Goal: Information Seeking & Learning: Learn about a topic

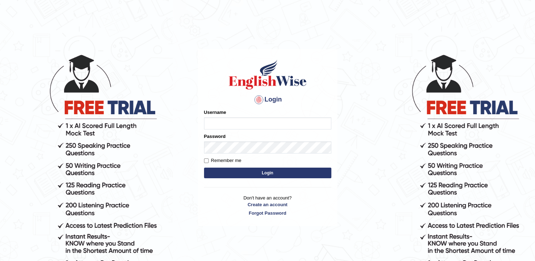
type input "Hkaur133"
click at [216, 171] on button "Login" at bounding box center [267, 173] width 127 height 11
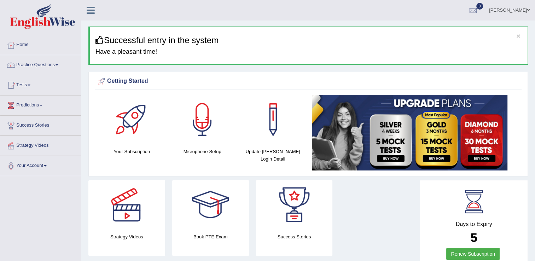
click at [46, 64] on link "Practice Questions" at bounding box center [40, 64] width 81 height 18
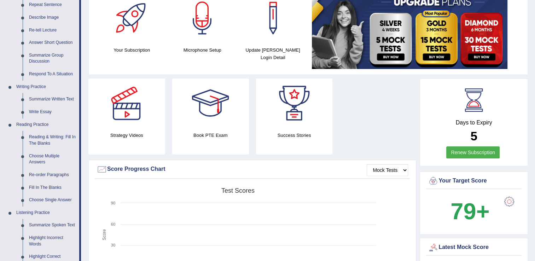
scroll to position [64, 0]
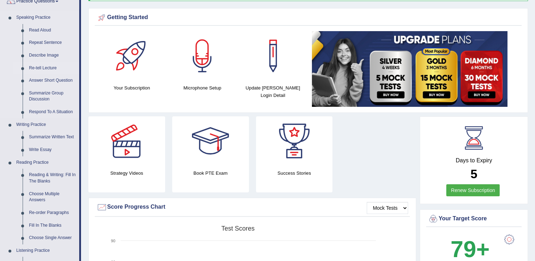
click at [40, 68] on link "Re-tell Lecture" at bounding box center [52, 68] width 53 height 13
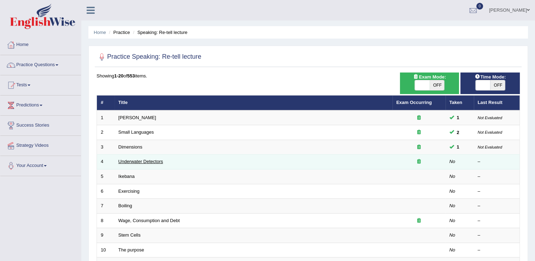
click at [158, 162] on link "Underwater Detectors" at bounding box center [141, 161] width 45 height 5
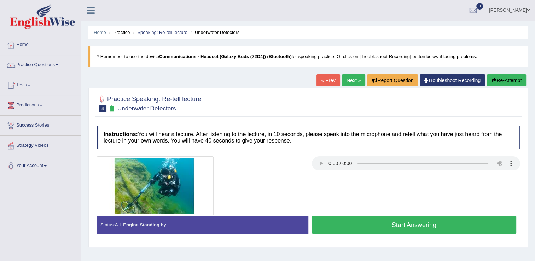
click at [347, 228] on button "Start Answering" at bounding box center [414, 225] width 205 height 18
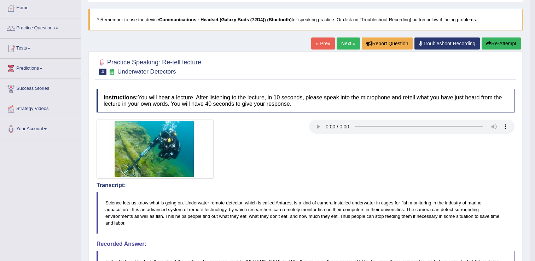
scroll to position [27, 0]
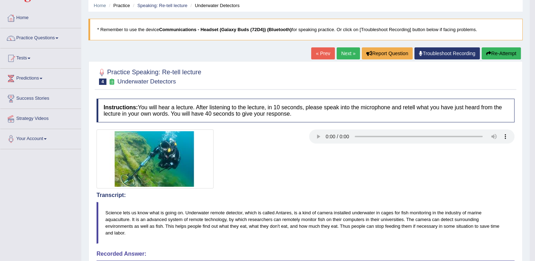
click at [348, 52] on link "Next »" at bounding box center [348, 53] width 23 height 12
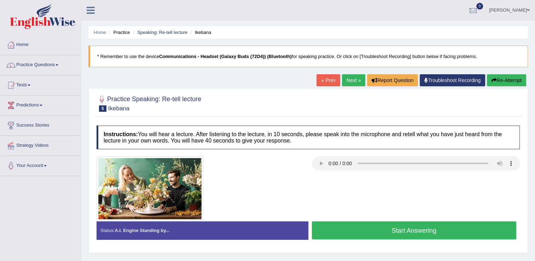
click at [350, 83] on link "Next »" at bounding box center [353, 80] width 23 height 12
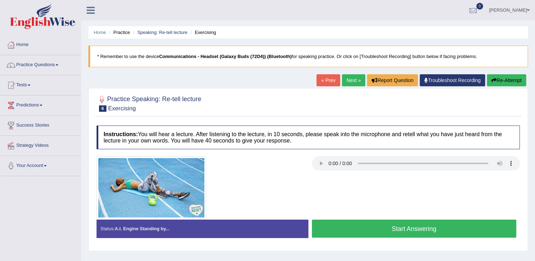
click at [336, 224] on button "Start Answering" at bounding box center [414, 229] width 205 height 18
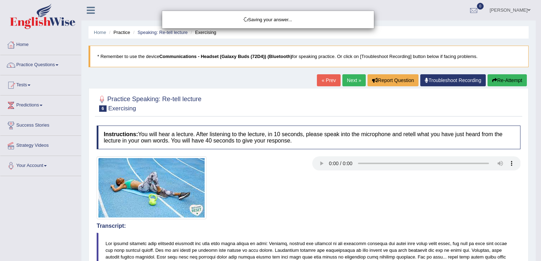
click at [336, 224] on div "Saving your answer..." at bounding box center [270, 130] width 541 height 261
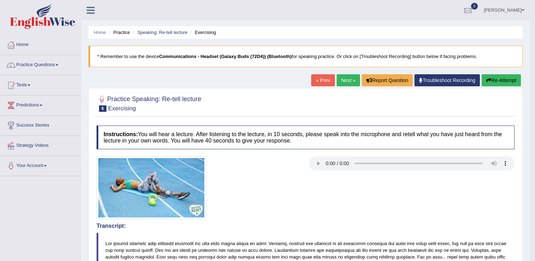
click at [342, 79] on link "Next »" at bounding box center [348, 80] width 23 height 12
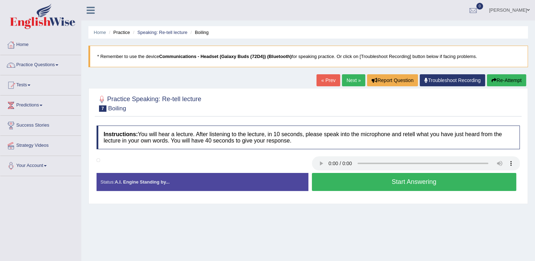
click at [344, 184] on button "Start Answering" at bounding box center [414, 182] width 205 height 18
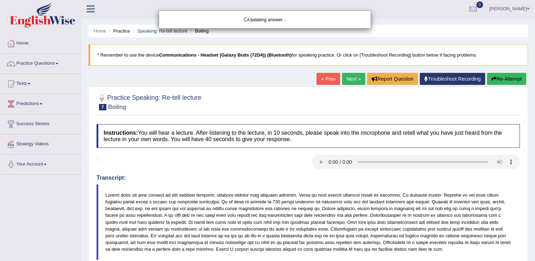
drag, startPoint x: 538, startPoint y: 111, endPoint x: 540, endPoint y: 197, distance: 85.3
click at [535, 197] on html "Toggle navigation Home Practice Questions Speaking Practice Read Aloud Repeat S…" at bounding box center [267, 129] width 535 height 261
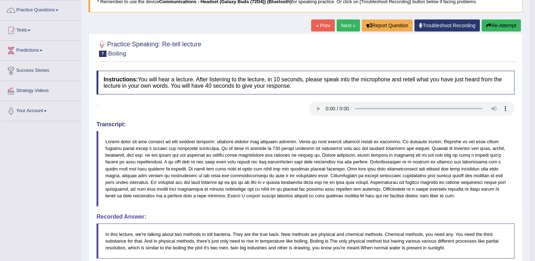
scroll to position [6, 0]
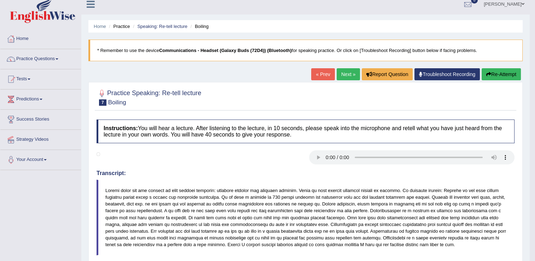
click at [349, 73] on link "Next »" at bounding box center [348, 74] width 23 height 12
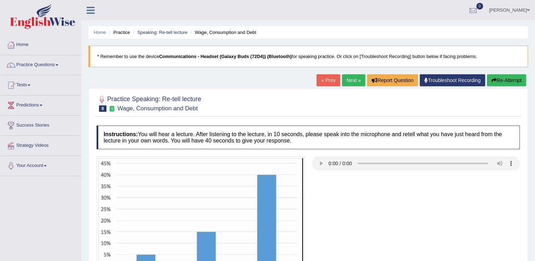
click at [349, 73] on div "Home Practice Speaking: Re-tell lecture Wage, Consumption and Debt * Remember t…" at bounding box center [308, 177] width 454 height 354
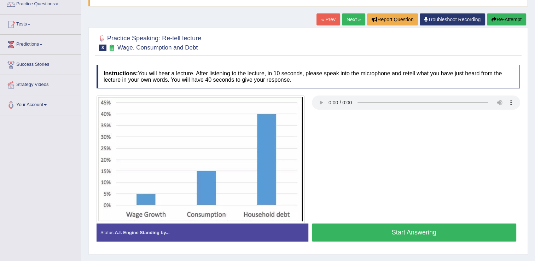
scroll to position [59, 0]
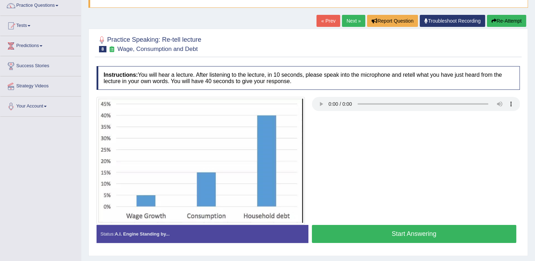
click at [360, 228] on button "Start Answering" at bounding box center [414, 234] width 205 height 18
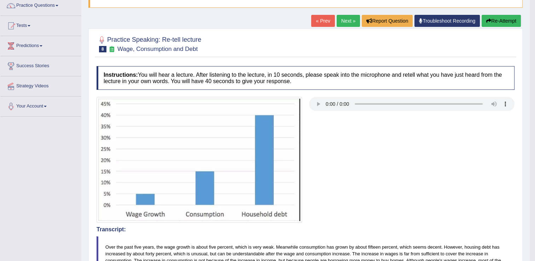
drag, startPoint x: 539, startPoint y: 141, endPoint x: 538, endPoint y: 131, distance: 10.0
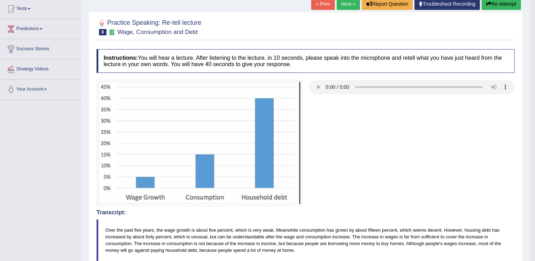
scroll to position [75, 0]
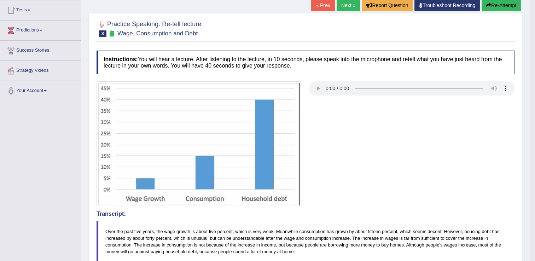
click at [342, 9] on link "Next »" at bounding box center [348, 5] width 23 height 12
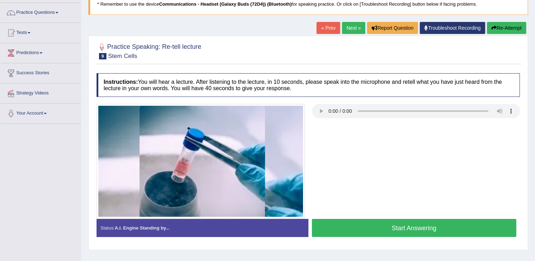
scroll to position [57, 0]
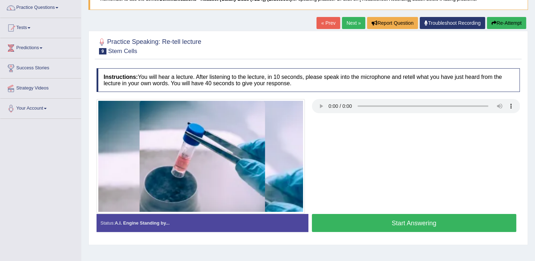
click at [377, 226] on button "Start Answering" at bounding box center [414, 223] width 205 height 18
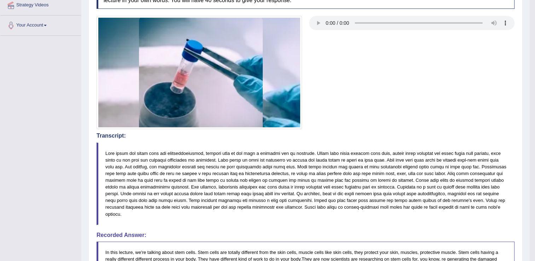
scroll to position [64, 0]
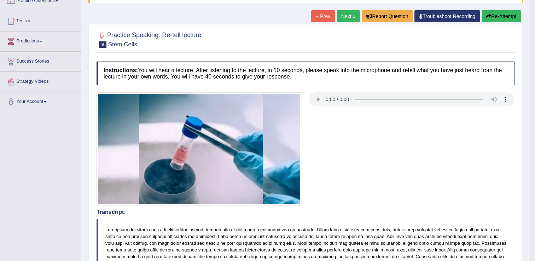
click at [343, 15] on link "Next »" at bounding box center [348, 16] width 23 height 12
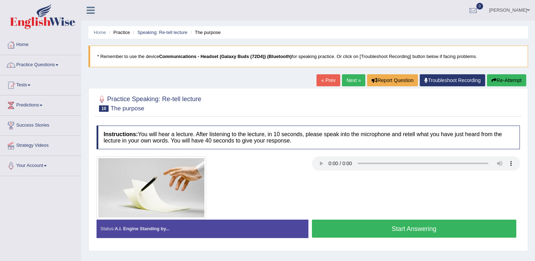
click at [346, 230] on button "Start Answering" at bounding box center [414, 229] width 205 height 18
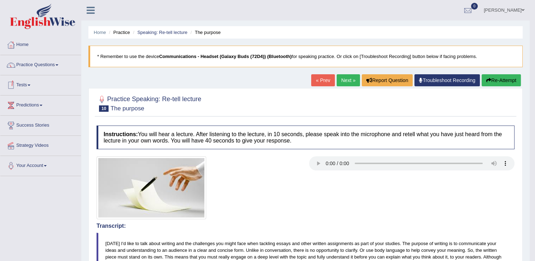
click at [31, 90] on link "Tests" at bounding box center [40, 84] width 81 height 18
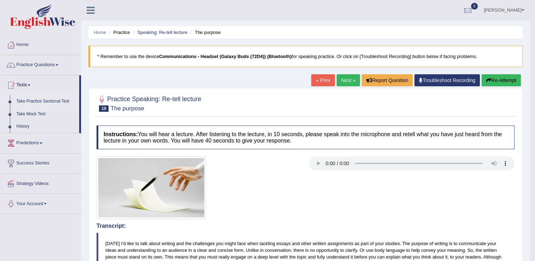
click at [33, 102] on link "Take Practice Sectional Test" at bounding box center [46, 101] width 66 height 13
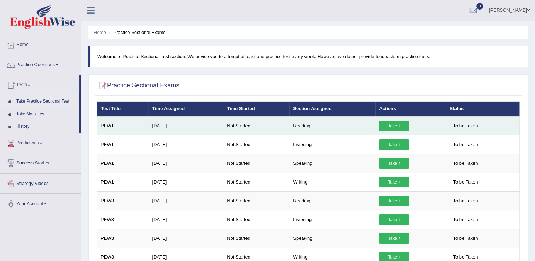
click at [389, 124] on link "Take it" at bounding box center [394, 126] width 30 height 11
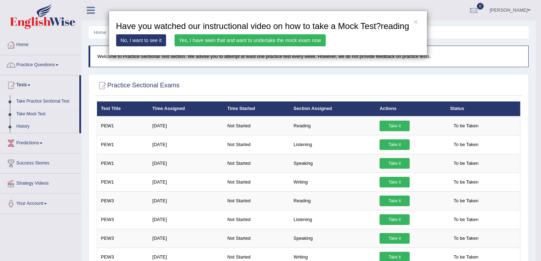
click at [220, 41] on link "Yes, I have seen that and want to undertake the mock exam now" at bounding box center [249, 40] width 151 height 12
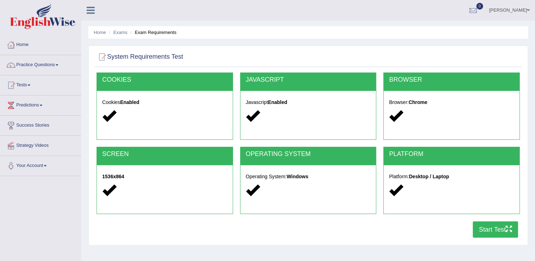
click at [491, 231] on button "Start Test" at bounding box center [495, 229] width 45 height 16
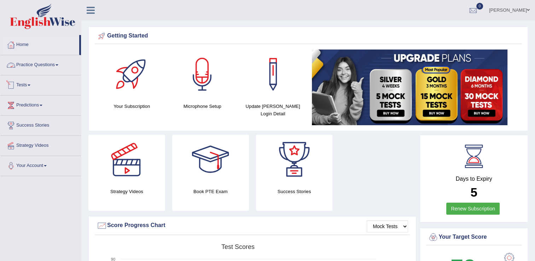
click at [30, 85] on span at bounding box center [29, 85] width 3 height 1
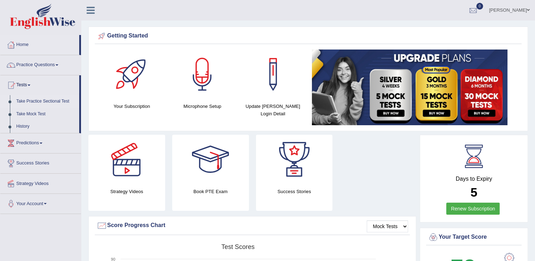
click at [42, 103] on link "Take Practice Sectional Test" at bounding box center [46, 101] width 66 height 13
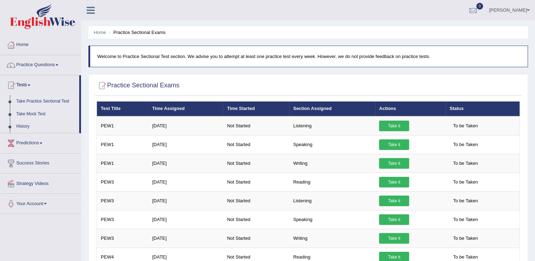
click at [35, 114] on link "Take Mock Test" at bounding box center [46, 114] width 66 height 13
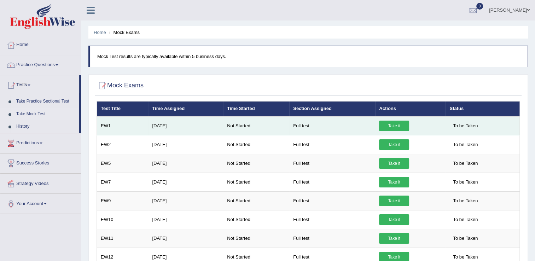
click at [382, 125] on link "Take it" at bounding box center [394, 126] width 30 height 11
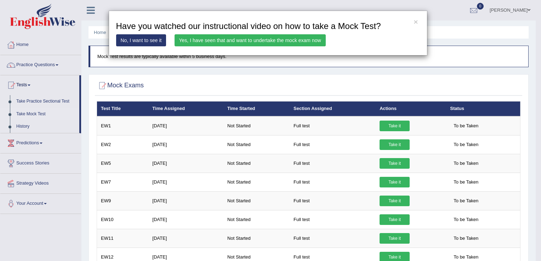
click at [267, 40] on link "Yes, I have seen that and want to undertake the mock exam now" at bounding box center [249, 40] width 151 height 12
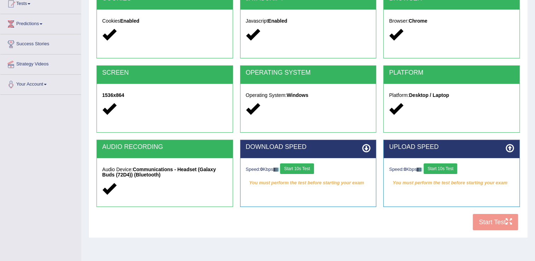
scroll to position [110, 0]
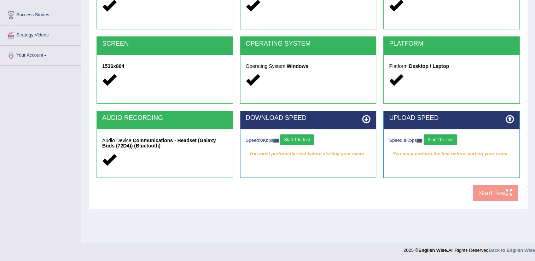
click at [497, 193] on div "COOKIES Cookies Enabled JAVASCRIPT Javascript Enabled BROWSER Browser: Chrome S…" at bounding box center [308, 83] width 427 height 243
click at [491, 188] on div "COOKIES Cookies Enabled JAVASCRIPT Javascript Enabled BROWSER Browser: Chrome S…" at bounding box center [308, 83] width 427 height 243
drag, startPoint x: 491, startPoint y: 188, endPoint x: 446, endPoint y: 137, distance: 68.2
click at [446, 137] on button "Start 10s Test" at bounding box center [441, 139] width 34 height 11
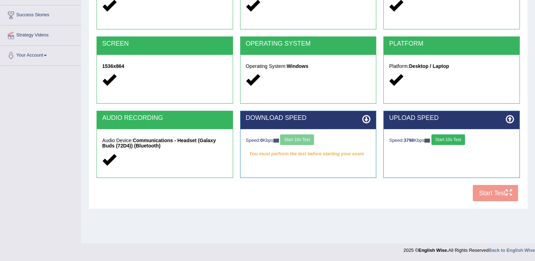
click at [304, 139] on div "Speed: 0 Kbps Start 10s Test" at bounding box center [308, 140] width 125 height 12
click at [303, 143] on button "Start 10s Test" at bounding box center [297, 139] width 34 height 11
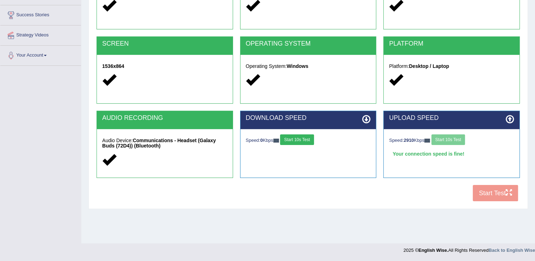
click at [303, 143] on button "Start 10s Test" at bounding box center [297, 139] width 34 height 11
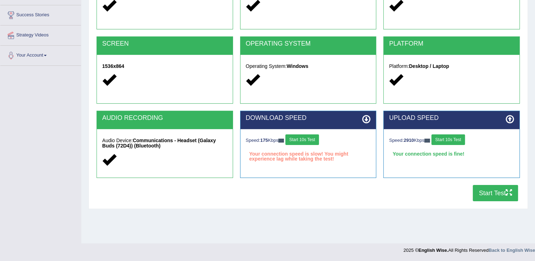
click at [303, 143] on button "Start 10s Test" at bounding box center [302, 139] width 34 height 11
click at [495, 195] on button "Start Test" at bounding box center [495, 193] width 45 height 16
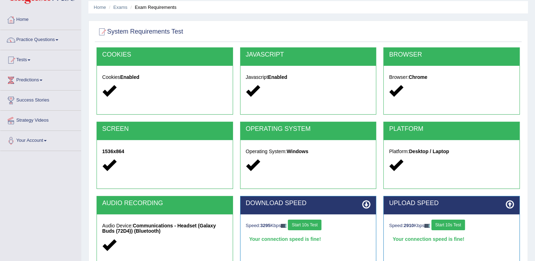
scroll to position [0, 0]
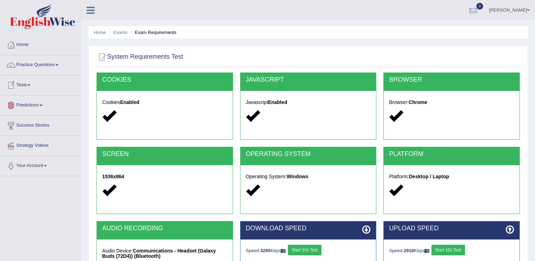
click at [34, 104] on link "Predictions" at bounding box center [40, 105] width 81 height 18
click at [22, 82] on link "Tests" at bounding box center [40, 84] width 81 height 18
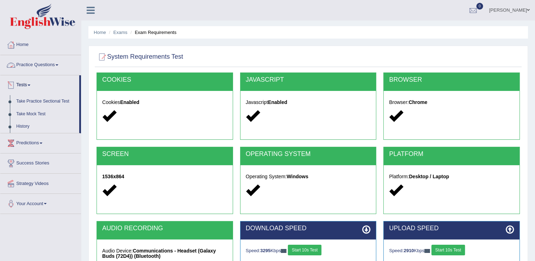
click at [23, 127] on link "History" at bounding box center [46, 126] width 66 height 13
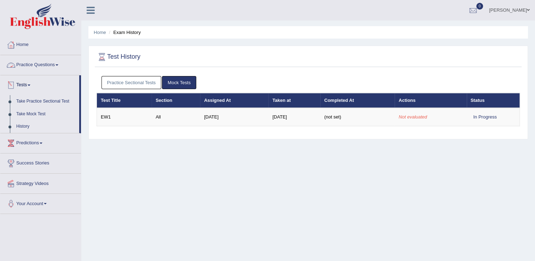
click at [55, 65] on link "Practice Questions" at bounding box center [40, 64] width 81 height 18
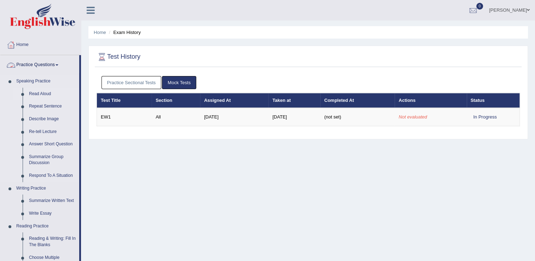
click at [50, 96] on link "Read Aloud" at bounding box center [52, 94] width 53 height 13
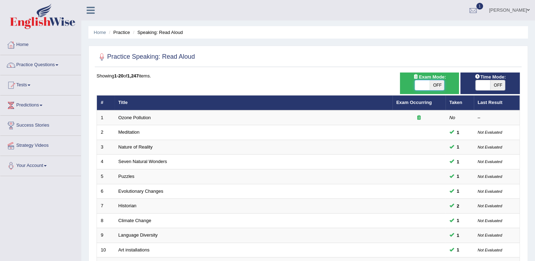
click at [429, 88] on span at bounding box center [422, 85] width 15 height 10
checkbox input "true"
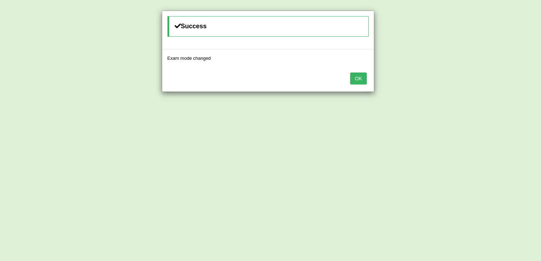
click at [356, 80] on button "OK" at bounding box center [358, 79] width 16 height 12
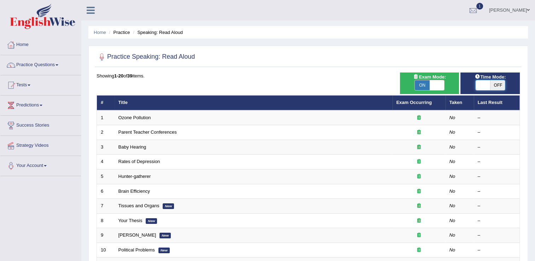
click at [482, 84] on span at bounding box center [483, 85] width 15 height 10
checkbox input "true"
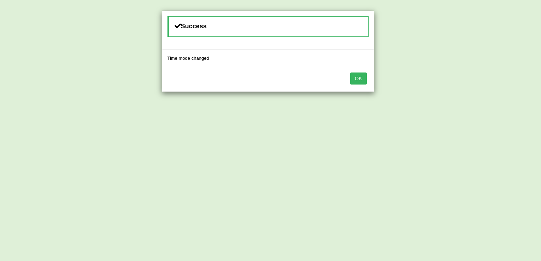
click at [366, 77] on button "OK" at bounding box center [358, 79] width 16 height 12
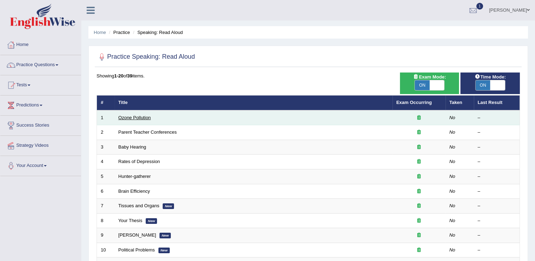
click at [135, 117] on link "Ozone Pollution" at bounding box center [135, 117] width 33 height 5
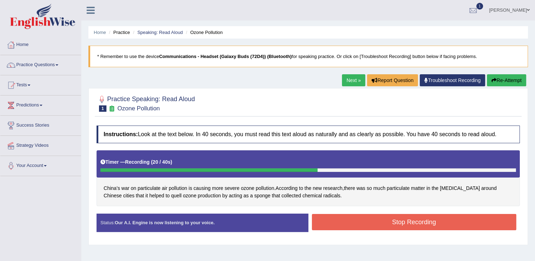
click at [325, 221] on button "Stop Recording" at bounding box center [414, 222] width 205 height 16
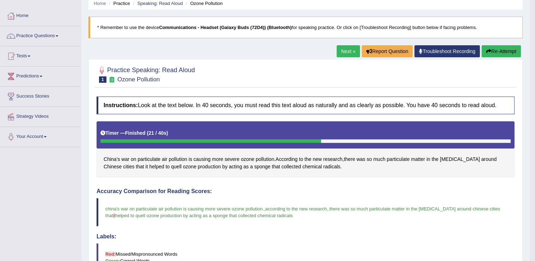
scroll to position [21, 0]
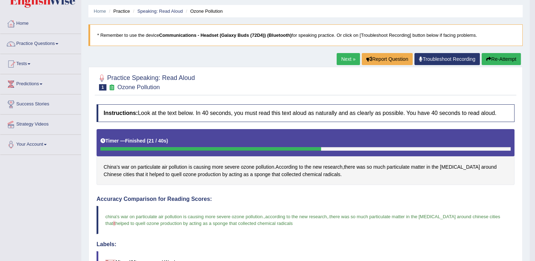
click at [346, 56] on link "Next »" at bounding box center [348, 59] width 23 height 12
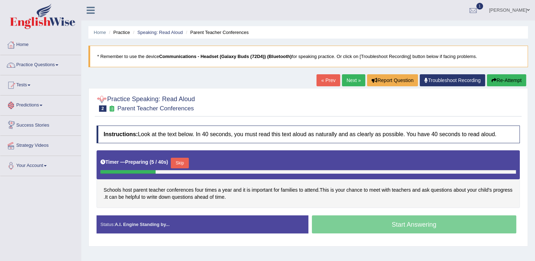
click at [183, 164] on button "Skip" at bounding box center [180, 163] width 18 height 11
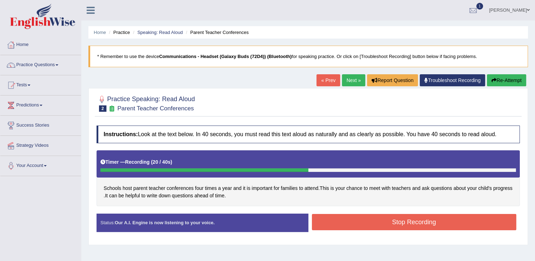
click at [354, 226] on button "Stop Recording" at bounding box center [414, 222] width 205 height 16
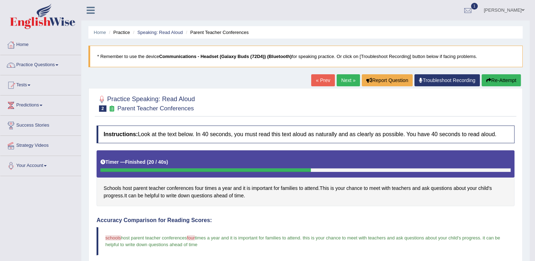
click at [346, 76] on link "Next »" at bounding box center [348, 80] width 23 height 12
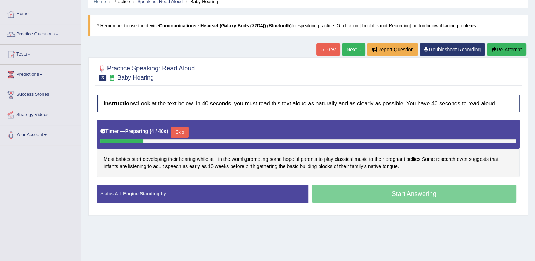
scroll to position [31, 0]
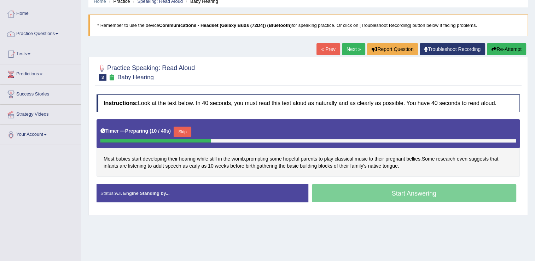
click at [175, 133] on button "Skip" at bounding box center [183, 132] width 18 height 11
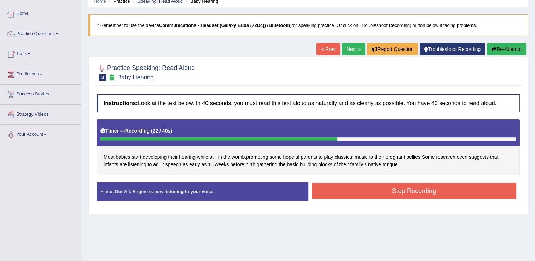
click at [347, 192] on button "Stop Recording" at bounding box center [414, 191] width 205 height 16
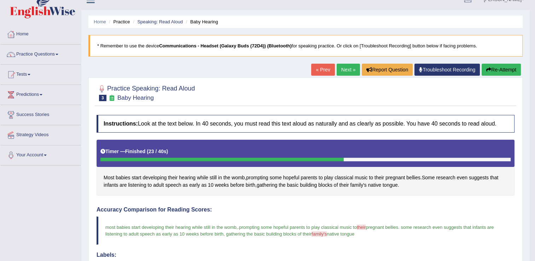
scroll to position [6, 0]
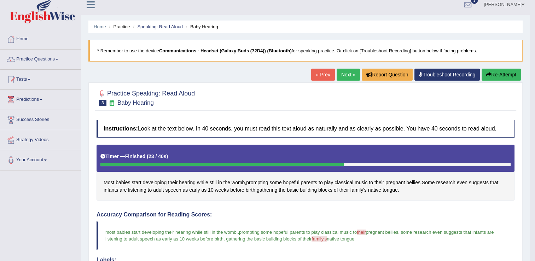
click at [348, 76] on link "Next »" at bounding box center [348, 75] width 23 height 12
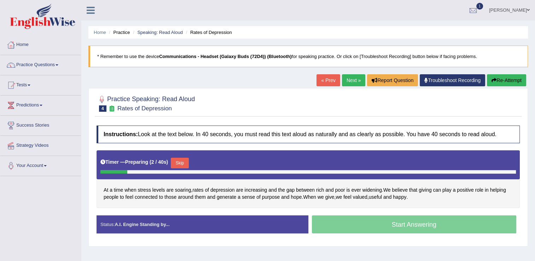
click at [175, 163] on button "Skip" at bounding box center [180, 163] width 18 height 11
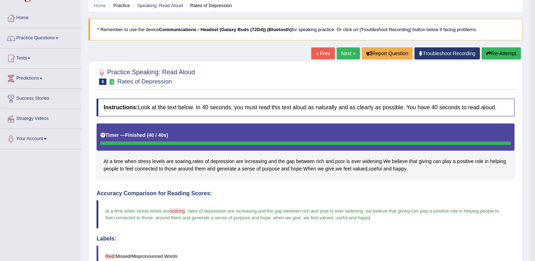
scroll to position [26, 0]
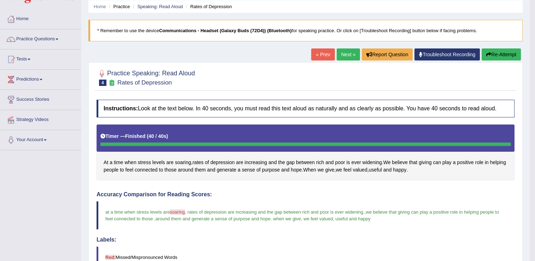
click at [340, 55] on link "Next »" at bounding box center [348, 54] width 23 height 12
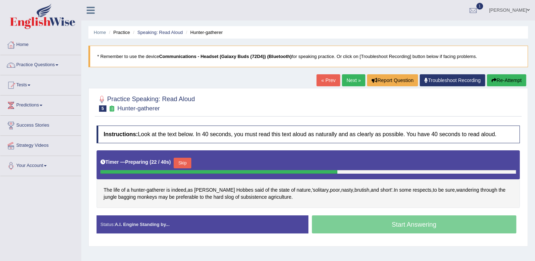
click at [186, 166] on button "Skip" at bounding box center [183, 163] width 18 height 11
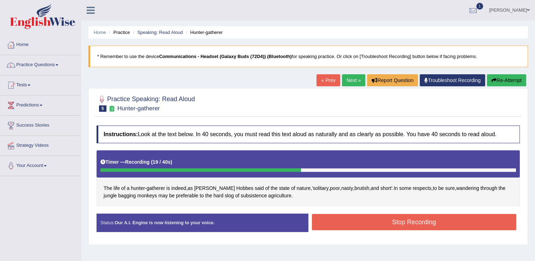
click at [330, 217] on button "Stop Recording" at bounding box center [414, 222] width 205 height 16
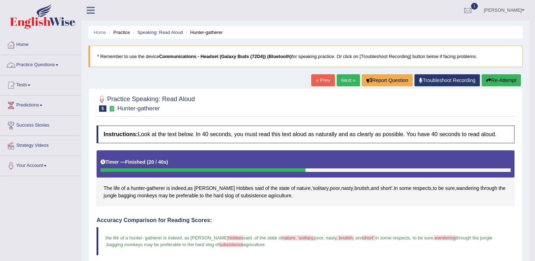
click at [52, 64] on link "Practice Questions" at bounding box center [40, 64] width 81 height 18
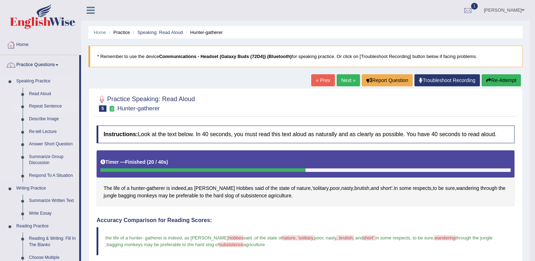
click at [40, 107] on link "Repeat Sentence" at bounding box center [52, 106] width 53 height 13
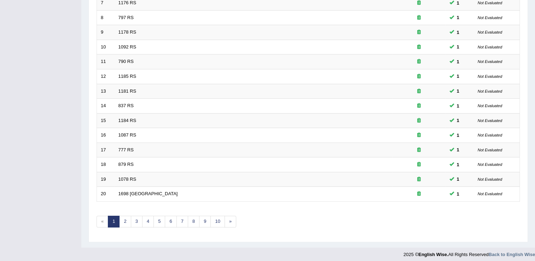
scroll to position [202, 0]
click at [122, 220] on link "2" at bounding box center [125, 223] width 12 height 12
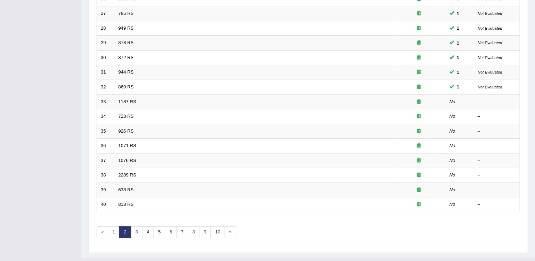
scroll to position [192, 0]
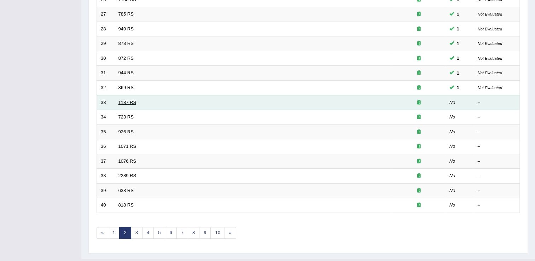
click at [121, 100] on link "1187 RS" at bounding box center [128, 102] width 18 height 5
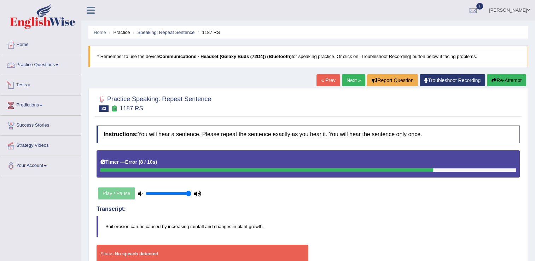
click at [50, 67] on link "Practice Questions" at bounding box center [40, 64] width 81 height 18
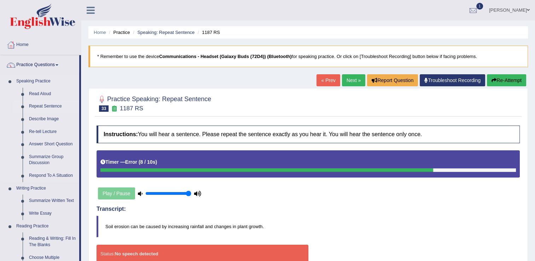
click at [49, 106] on link "Repeat Sentence" at bounding box center [52, 106] width 53 height 13
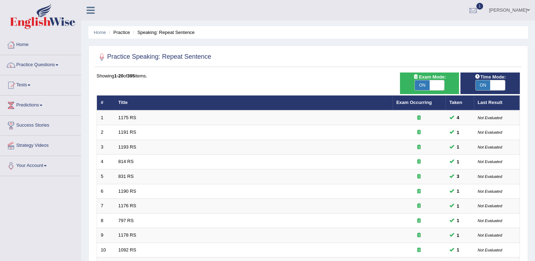
scroll to position [205, 0]
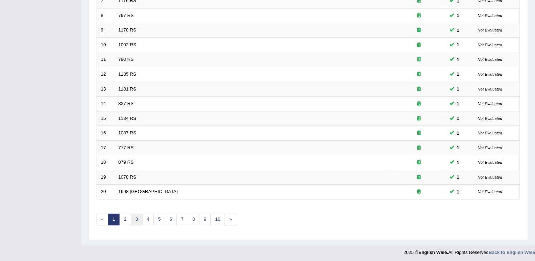
click at [135, 219] on link "3" at bounding box center [137, 220] width 12 height 12
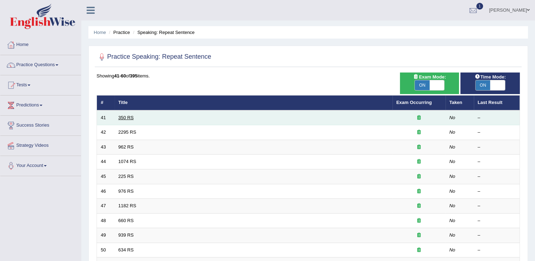
click at [123, 119] on link "350 RS" at bounding box center [126, 117] width 15 height 5
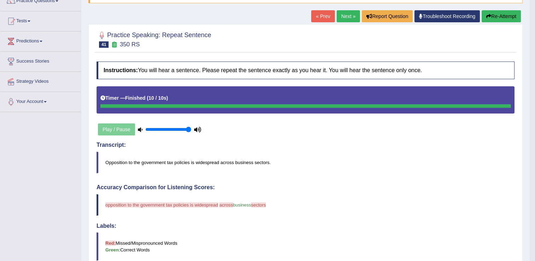
scroll to position [37, 0]
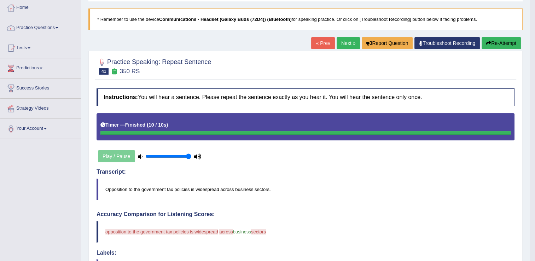
click at [343, 39] on link "Next »" at bounding box center [348, 43] width 23 height 12
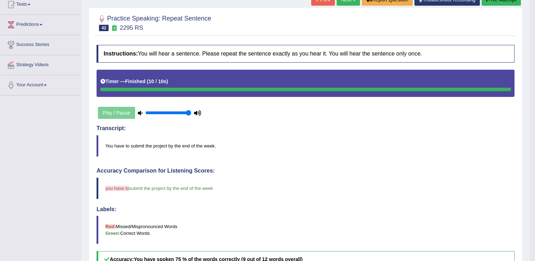
scroll to position [79, 0]
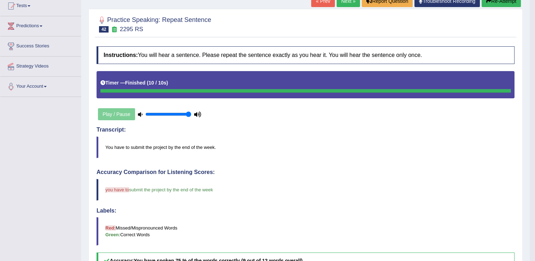
click at [350, 4] on link "Next »" at bounding box center [348, 1] width 23 height 12
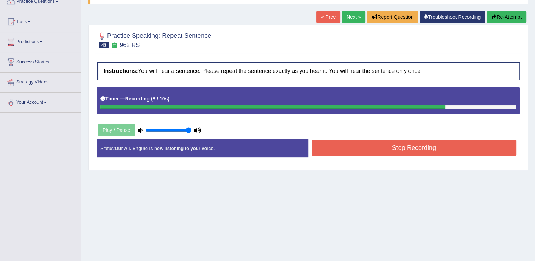
scroll to position [64, 0]
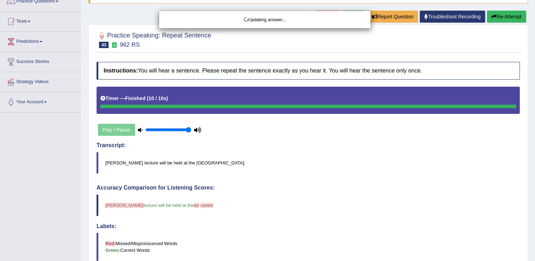
drag, startPoint x: 540, startPoint y: 98, endPoint x: 542, endPoint y: 104, distance: 6.2
click at [535, 104] on html "Toggle navigation Home Practice Questions Speaking Practice Read Aloud Repeat S…" at bounding box center [267, 66] width 535 height 261
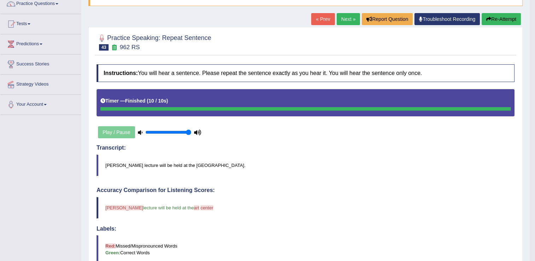
scroll to position [23, 0]
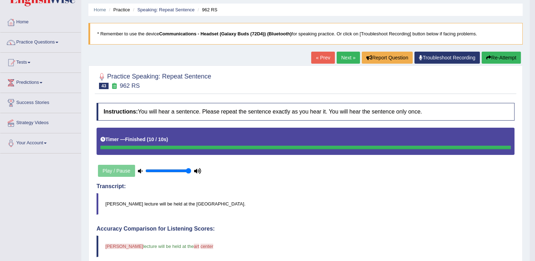
click at [44, 43] on link "Practice Questions" at bounding box center [40, 42] width 81 height 18
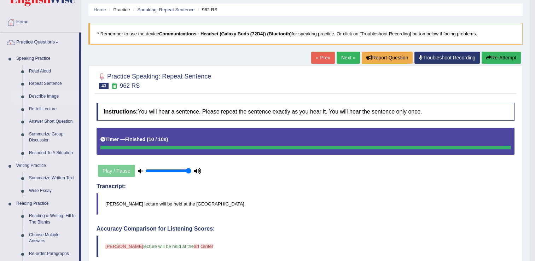
click at [47, 99] on link "Describe Image" at bounding box center [52, 96] width 53 height 13
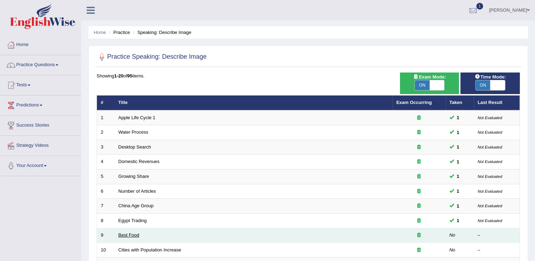
click at [127, 234] on link "Best Food" at bounding box center [129, 234] width 21 height 5
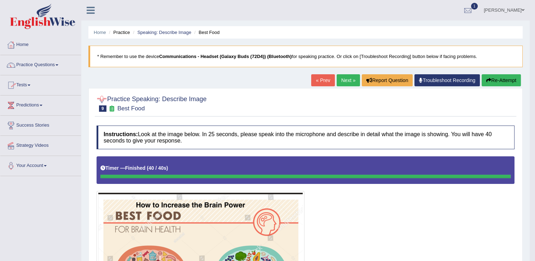
click at [344, 81] on link "Next »" at bounding box center [348, 80] width 23 height 12
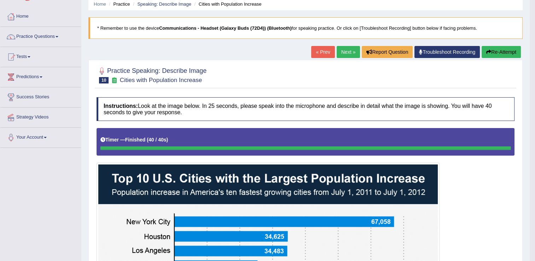
scroll to position [28, 0]
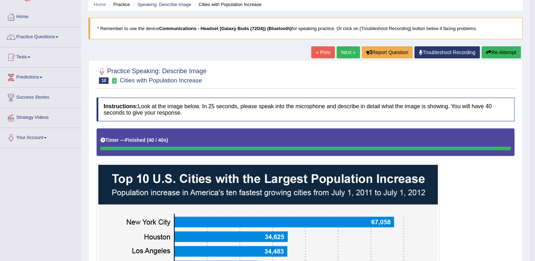
click at [352, 46] on link "Next »" at bounding box center [348, 52] width 23 height 12
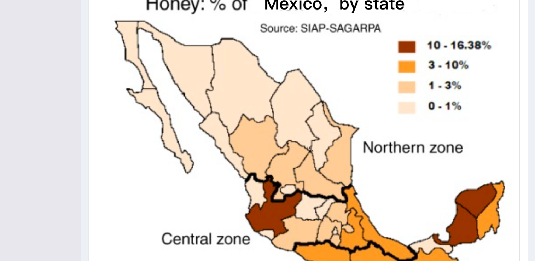
scroll to position [190, 0]
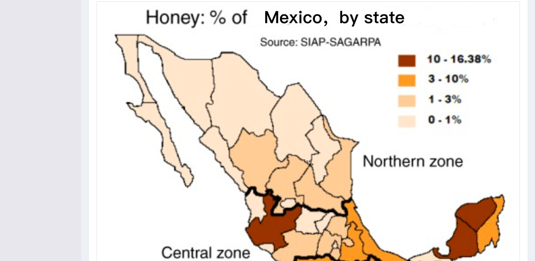
drag, startPoint x: 533, startPoint y: 156, endPoint x: 535, endPoint y: 177, distance: 20.9
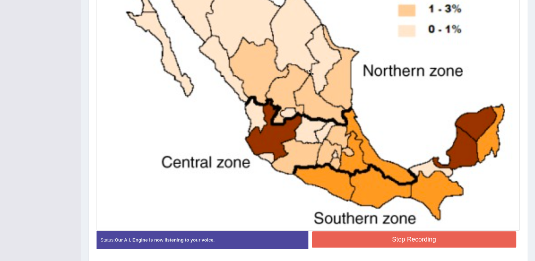
scroll to position [287, 0]
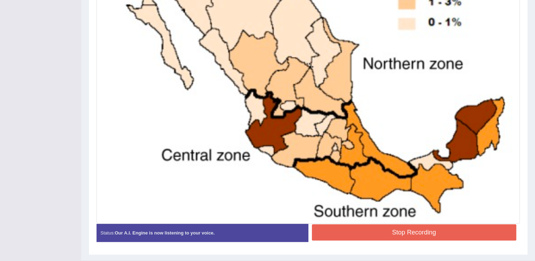
click at [484, 229] on button "Stop Recording" at bounding box center [414, 232] width 205 height 16
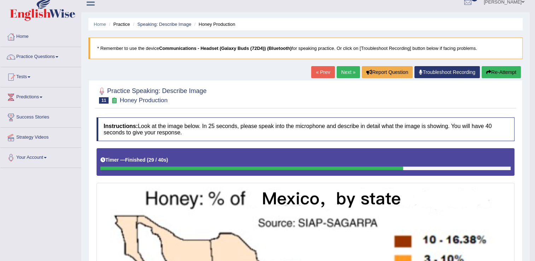
scroll to position [0, 0]
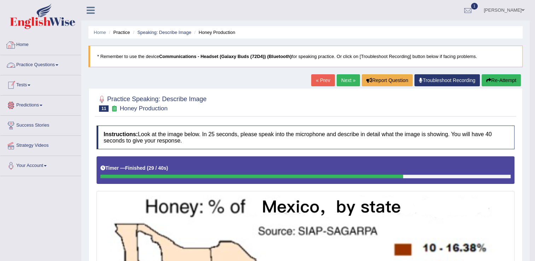
click at [56, 62] on link "Practice Questions" at bounding box center [40, 64] width 81 height 18
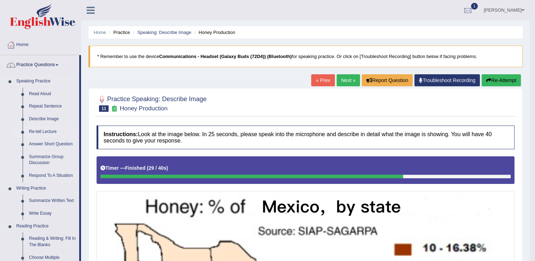
click at [45, 132] on link "Re-tell Lecture" at bounding box center [52, 132] width 53 height 13
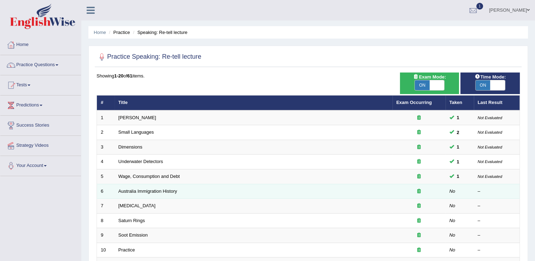
click at [417, 190] on div at bounding box center [419, 191] width 45 height 7
click at [172, 190] on link "Australia Immigration History" at bounding box center [148, 191] width 59 height 5
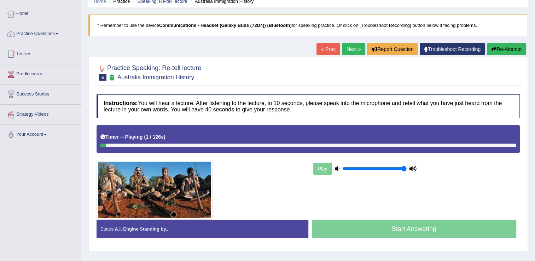
scroll to position [35, 0]
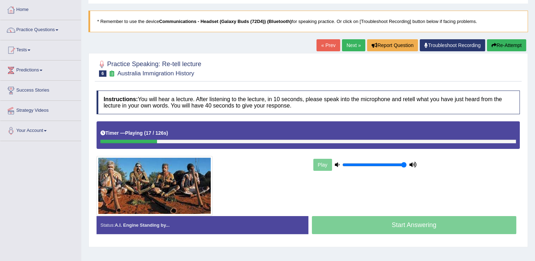
click at [324, 160] on div "Play" at bounding box center [365, 165] width 106 height 18
click at [335, 163] on icon at bounding box center [337, 164] width 5 height 5
click at [412, 164] on icon at bounding box center [413, 164] width 7 height 5
click at [392, 165] on input "range" at bounding box center [374, 165] width 64 height 6
click at [369, 167] on input "range" at bounding box center [374, 165] width 64 height 6
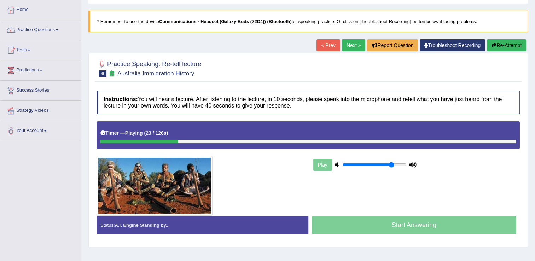
click at [393, 163] on input "range" at bounding box center [374, 165] width 64 height 6
click at [380, 168] on div "Play" at bounding box center [365, 165] width 106 height 18
type input "0.6"
click at [379, 165] on input "range" at bounding box center [374, 165] width 64 height 6
click at [27, 29] on link "Practice Questions" at bounding box center [40, 29] width 81 height 18
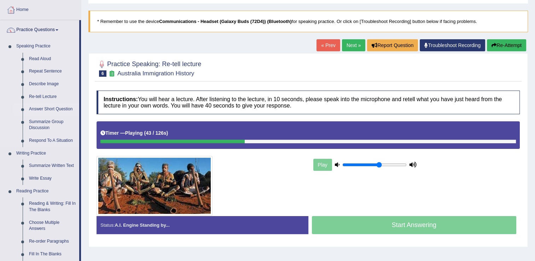
click at [48, 107] on link "Answer Short Question" at bounding box center [52, 109] width 53 height 13
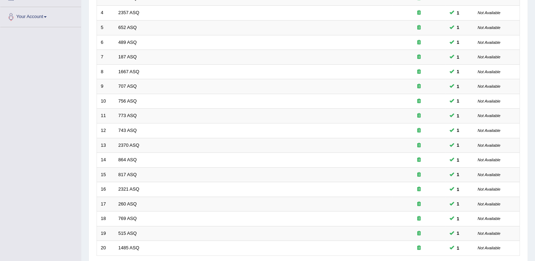
scroll to position [205, 0]
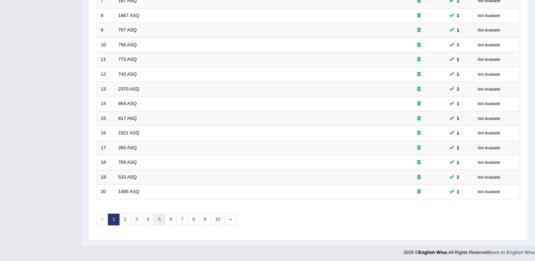
click at [159, 219] on link "5" at bounding box center [160, 220] width 12 height 12
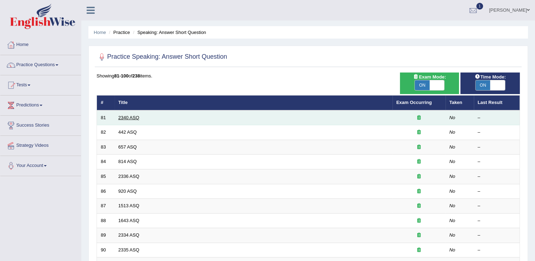
click at [131, 115] on link "2340 ASQ" at bounding box center [129, 117] width 21 height 5
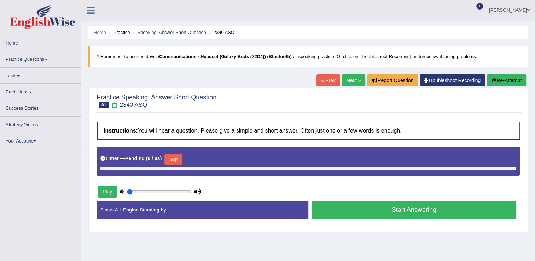
type input "0.6"
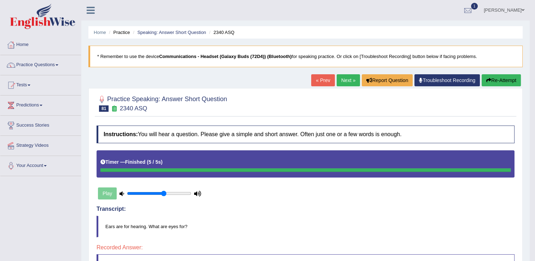
click at [346, 81] on link "Next »" at bounding box center [348, 80] width 23 height 12
click at [347, 80] on link "Next »" at bounding box center [348, 80] width 23 height 12
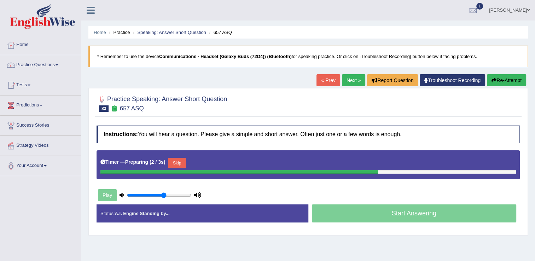
click at [323, 83] on link "« Prev" at bounding box center [328, 80] width 23 height 12
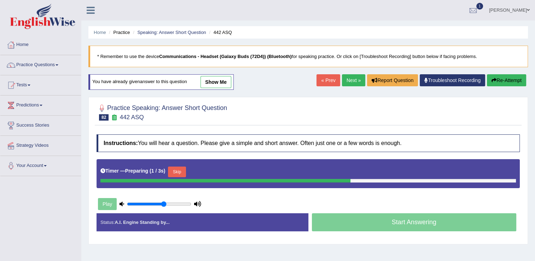
click at [218, 79] on link "show me" at bounding box center [216, 82] width 31 height 12
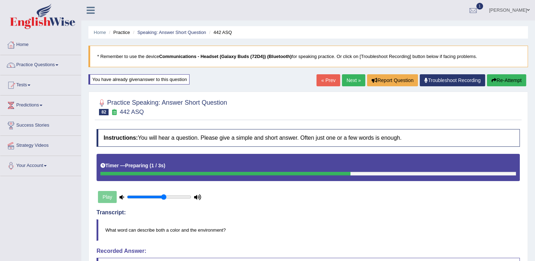
click at [356, 79] on link "Next »" at bounding box center [353, 80] width 23 height 12
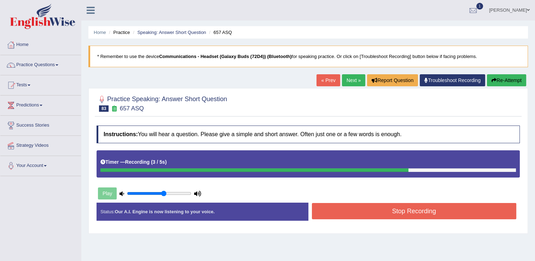
click at [428, 211] on button "Stop Recording" at bounding box center [414, 211] width 205 height 16
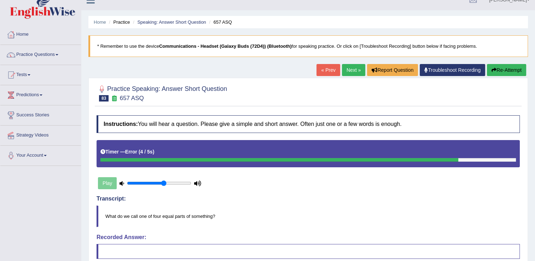
scroll to position [6, 0]
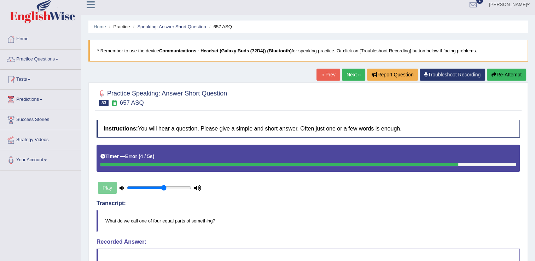
click at [357, 77] on link "Next »" at bounding box center [353, 75] width 23 height 12
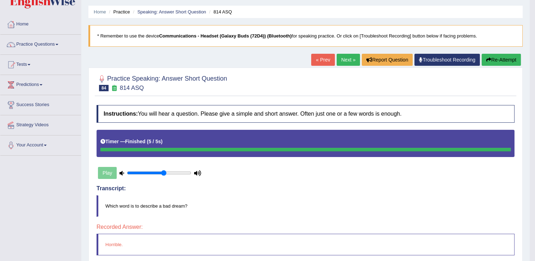
scroll to position [20, 0]
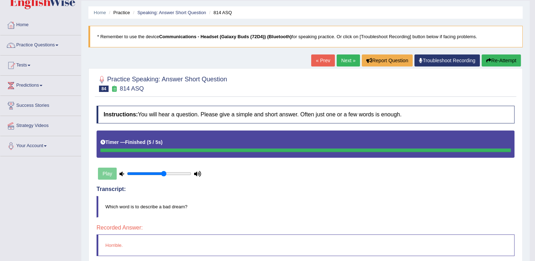
click at [348, 60] on link "Next »" at bounding box center [348, 60] width 23 height 12
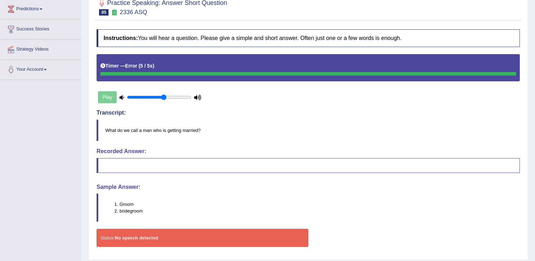
scroll to position [25, 0]
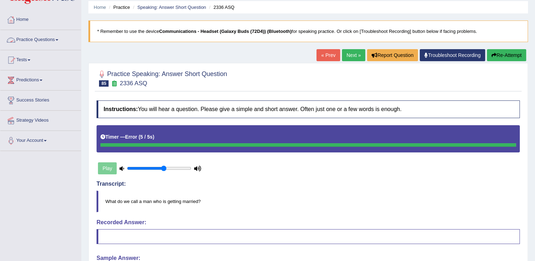
click at [51, 41] on link "Practice Questions" at bounding box center [40, 39] width 81 height 18
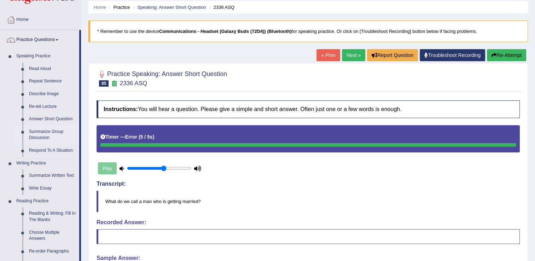
click at [50, 135] on link "Summarize Group Discussion" at bounding box center [52, 135] width 53 height 19
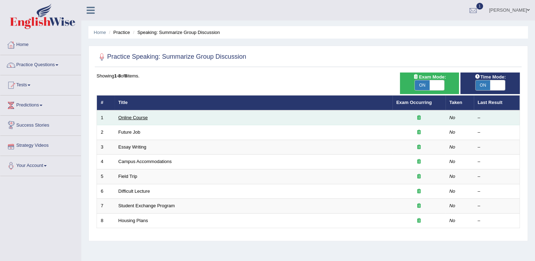
click at [129, 117] on link "Online Course" at bounding box center [133, 117] width 29 height 5
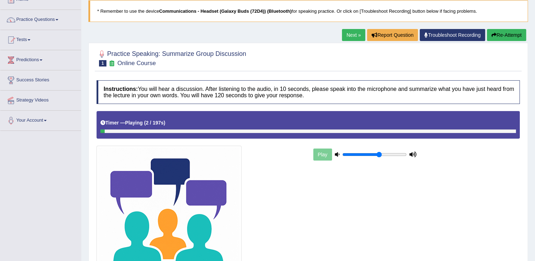
scroll to position [54, 0]
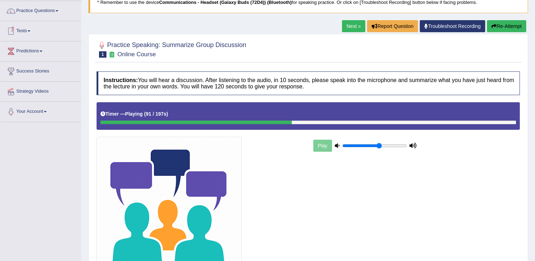
click at [42, 29] on link "Tests" at bounding box center [40, 30] width 81 height 18
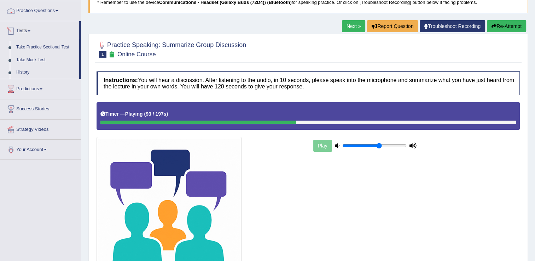
click at [47, 15] on link "Practice Questions" at bounding box center [40, 10] width 81 height 18
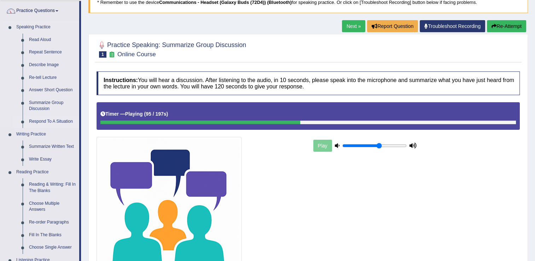
click at [53, 122] on link "Respond To A Situation" at bounding box center [52, 121] width 53 height 13
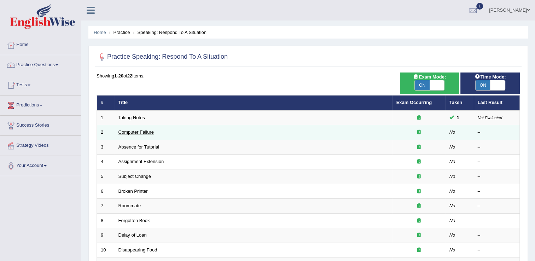
click at [134, 132] on link "Computer Failure" at bounding box center [136, 131] width 35 height 5
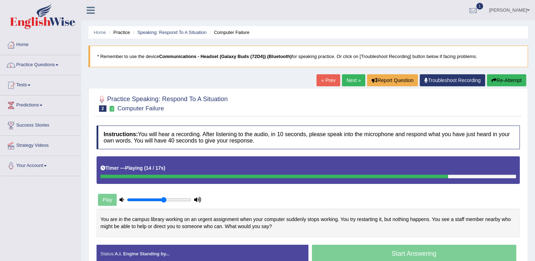
drag, startPoint x: 0, startPoint y: 0, endPoint x: 108, endPoint y: 150, distance: 184.3
click at [108, 150] on div "Instructions: You will hear a recording. After listening to the audio, in 10 se…" at bounding box center [308, 197] width 427 height 150
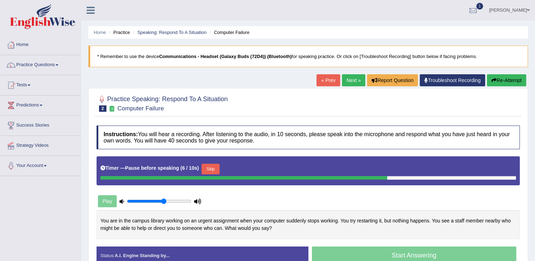
click at [437, 98] on div at bounding box center [308, 103] width 423 height 22
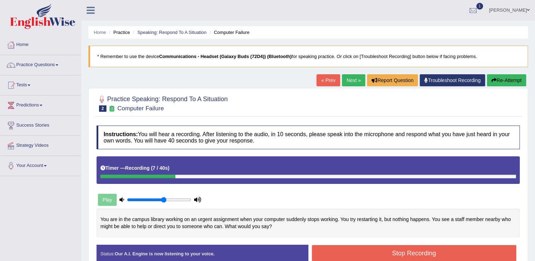
click at [40, 51] on link "Home" at bounding box center [40, 44] width 81 height 18
click at [40, 51] on link "Home" at bounding box center [39, 44] width 79 height 18
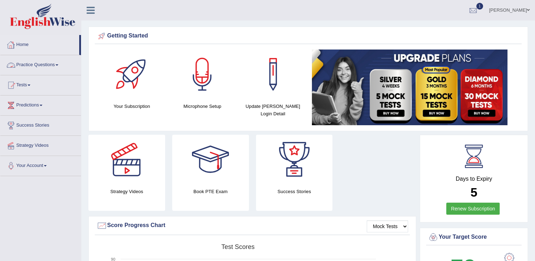
click at [50, 64] on link "Practice Questions" at bounding box center [40, 64] width 81 height 18
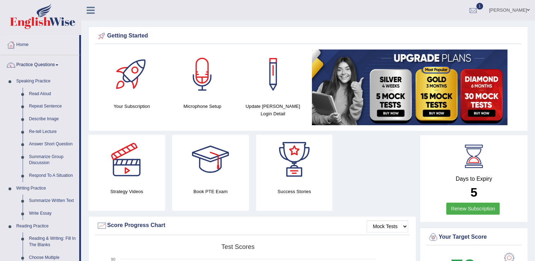
click at [0, 55] on link "Practice Questions" at bounding box center [39, 64] width 79 height 18
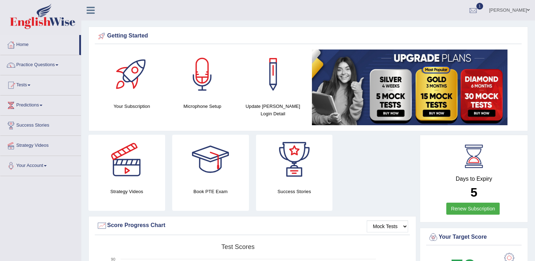
click at [28, 48] on link "Home" at bounding box center [39, 44] width 79 height 18
click at [51, 62] on link "Practice Questions" at bounding box center [40, 64] width 81 height 18
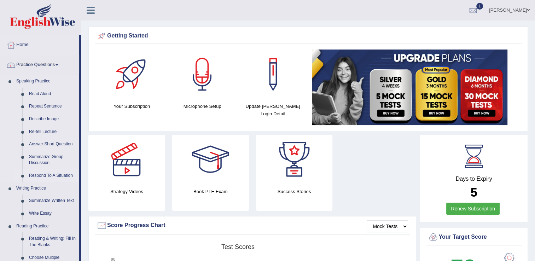
click at [48, 178] on link "Respond To A Situation" at bounding box center [52, 175] width 53 height 13
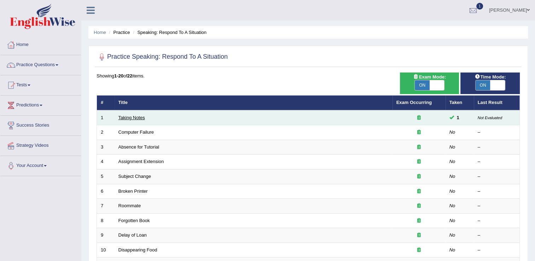
click at [126, 120] on link "Taking Notes" at bounding box center [132, 117] width 27 height 5
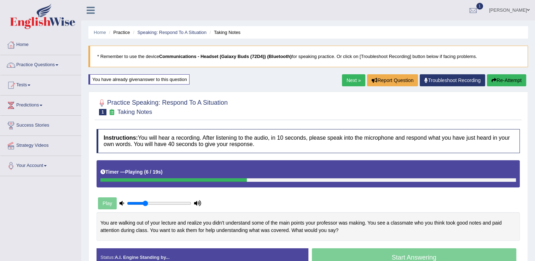
click at [146, 204] on input "range" at bounding box center [159, 204] width 64 height 6
type input "0.15"
click at [135, 204] on input "range" at bounding box center [159, 204] width 64 height 6
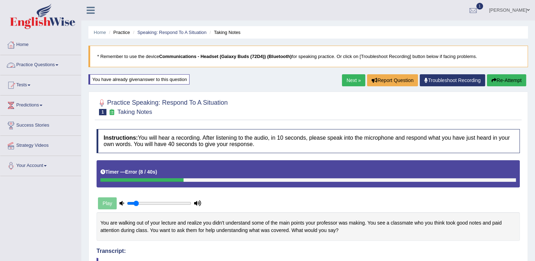
click at [45, 62] on link "Practice Questions" at bounding box center [40, 64] width 81 height 18
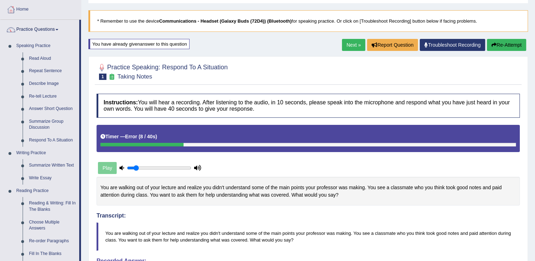
scroll to position [7, 0]
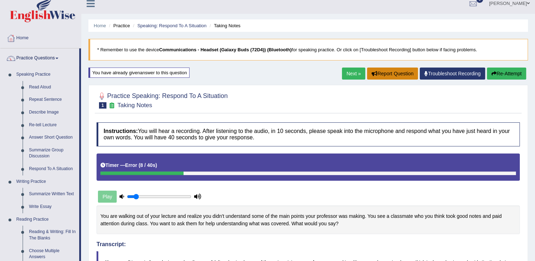
click at [398, 68] on button "Report Question" at bounding box center [392, 74] width 51 height 12
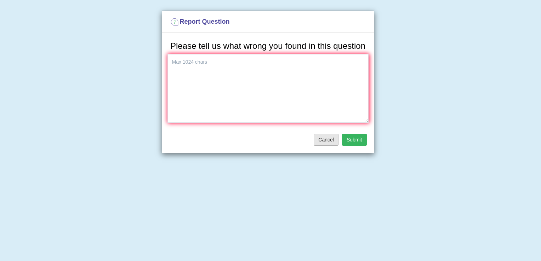
click at [324, 144] on button "Cancel" at bounding box center [325, 140] width 25 height 12
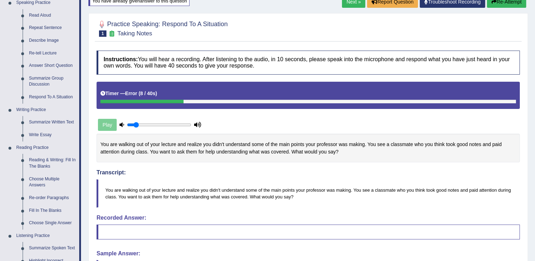
scroll to position [81, 0]
